Goal: Task Accomplishment & Management: Complete application form

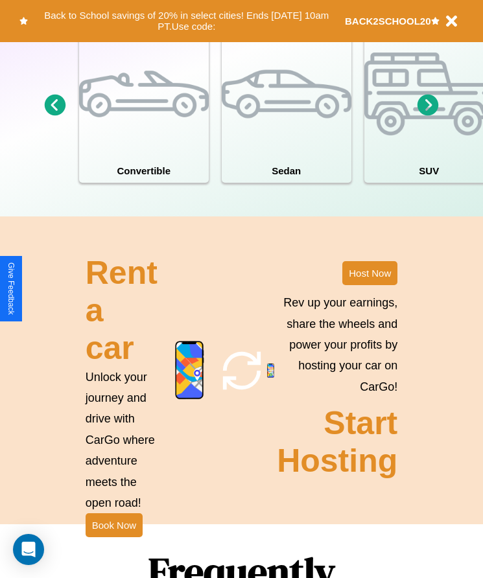
scroll to position [1202, 0]
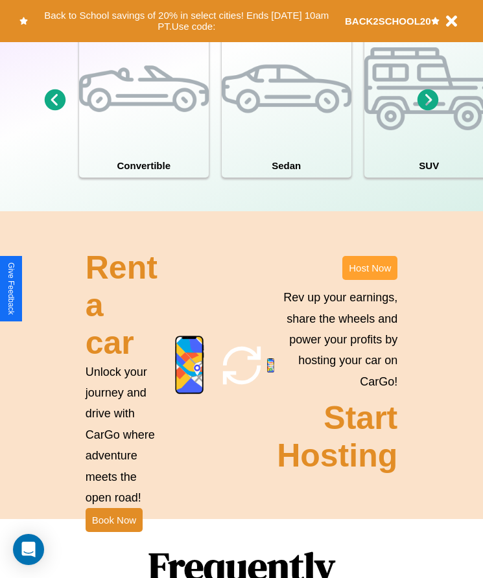
click at [369, 280] on button "Host Now" at bounding box center [369, 268] width 55 height 24
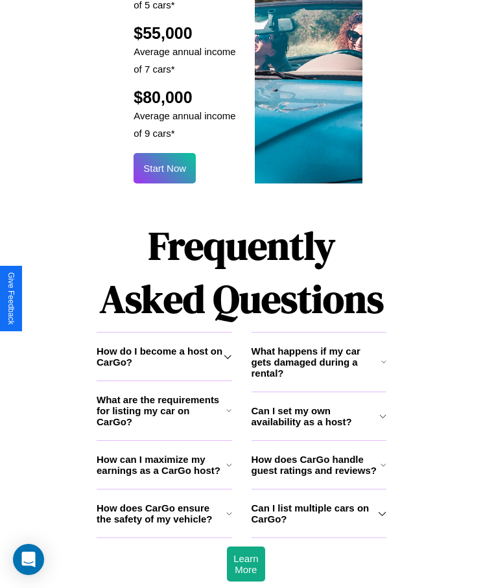
scroll to position [1709, 0]
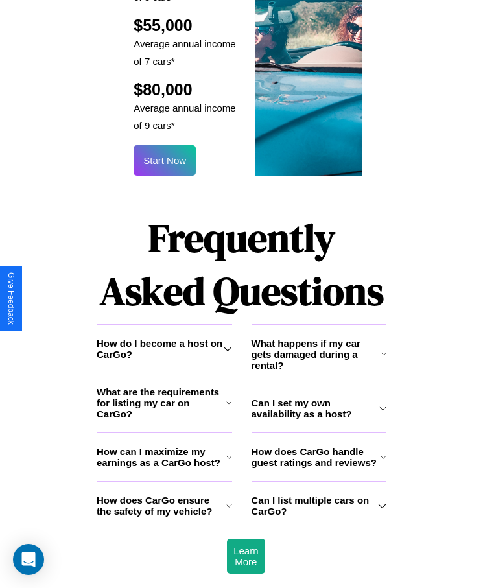
click at [227, 343] on icon at bounding box center [227, 348] width 8 height 10
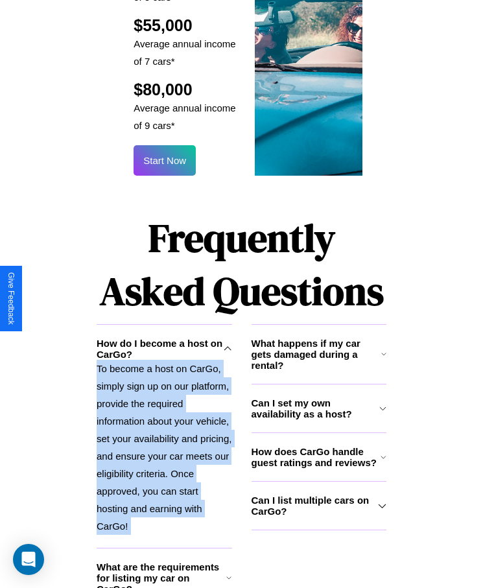
scroll to position [1741, 0]
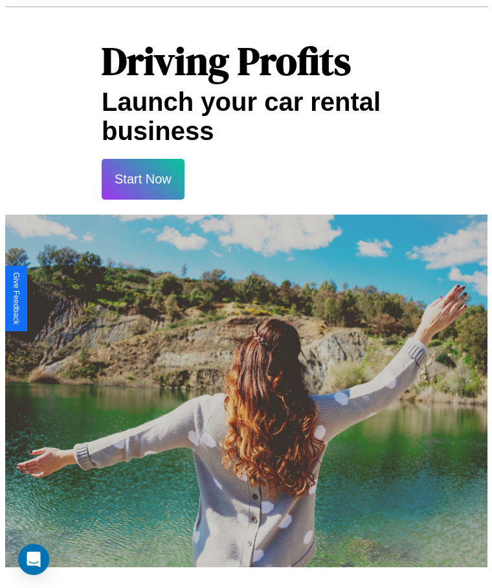
scroll to position [0, 0]
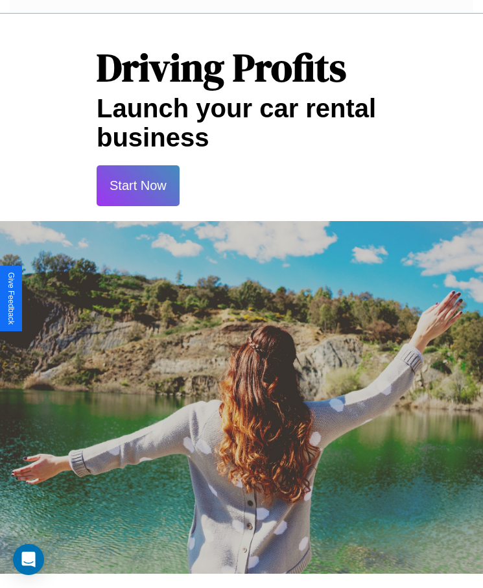
click at [137, 185] on button "Start Now" at bounding box center [138, 185] width 83 height 41
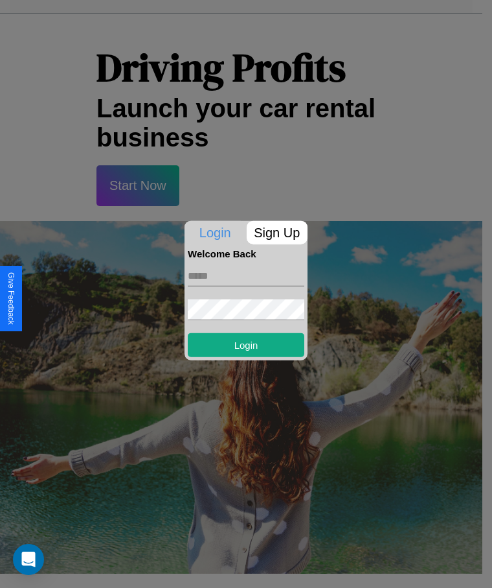
click at [277, 232] on p "Sign Up" at bounding box center [278, 231] width 62 height 23
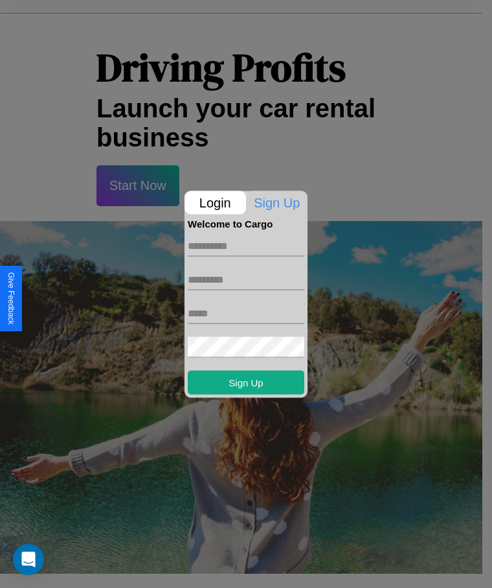
click at [246, 246] on input "text" at bounding box center [246, 245] width 117 height 21
type input "********"
click at [246, 279] on input "text" at bounding box center [246, 279] width 117 height 21
type input "********"
click at [246, 313] on input "text" at bounding box center [246, 313] width 117 height 21
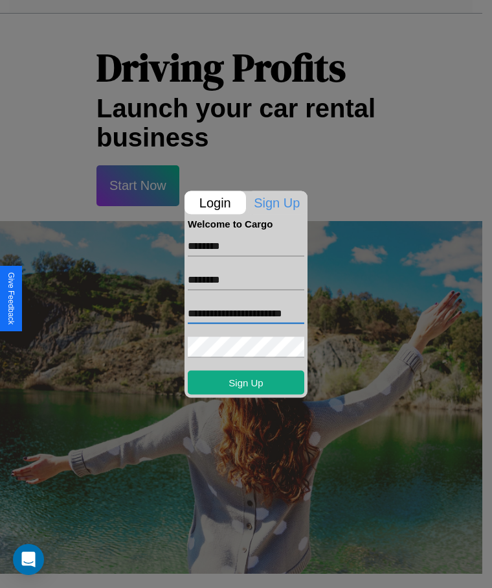
scroll to position [0, 8]
type input "**********"
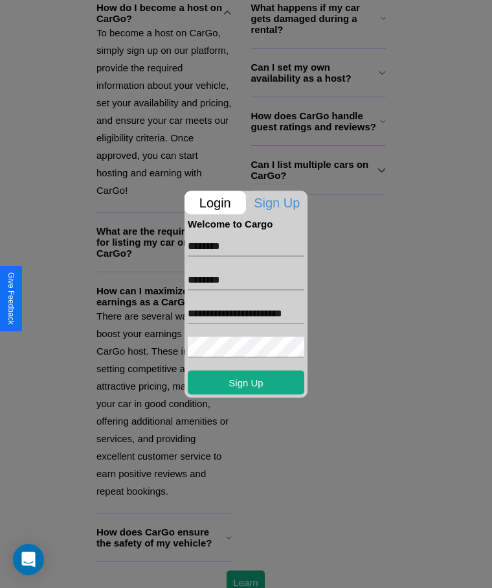
click at [246, 569] on div at bounding box center [246, 294] width 492 height 588
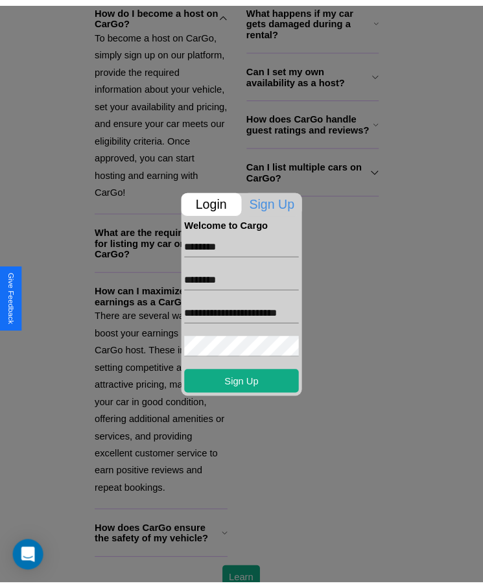
scroll to position [0, 0]
